Goal: Task Accomplishment & Management: Manage account settings

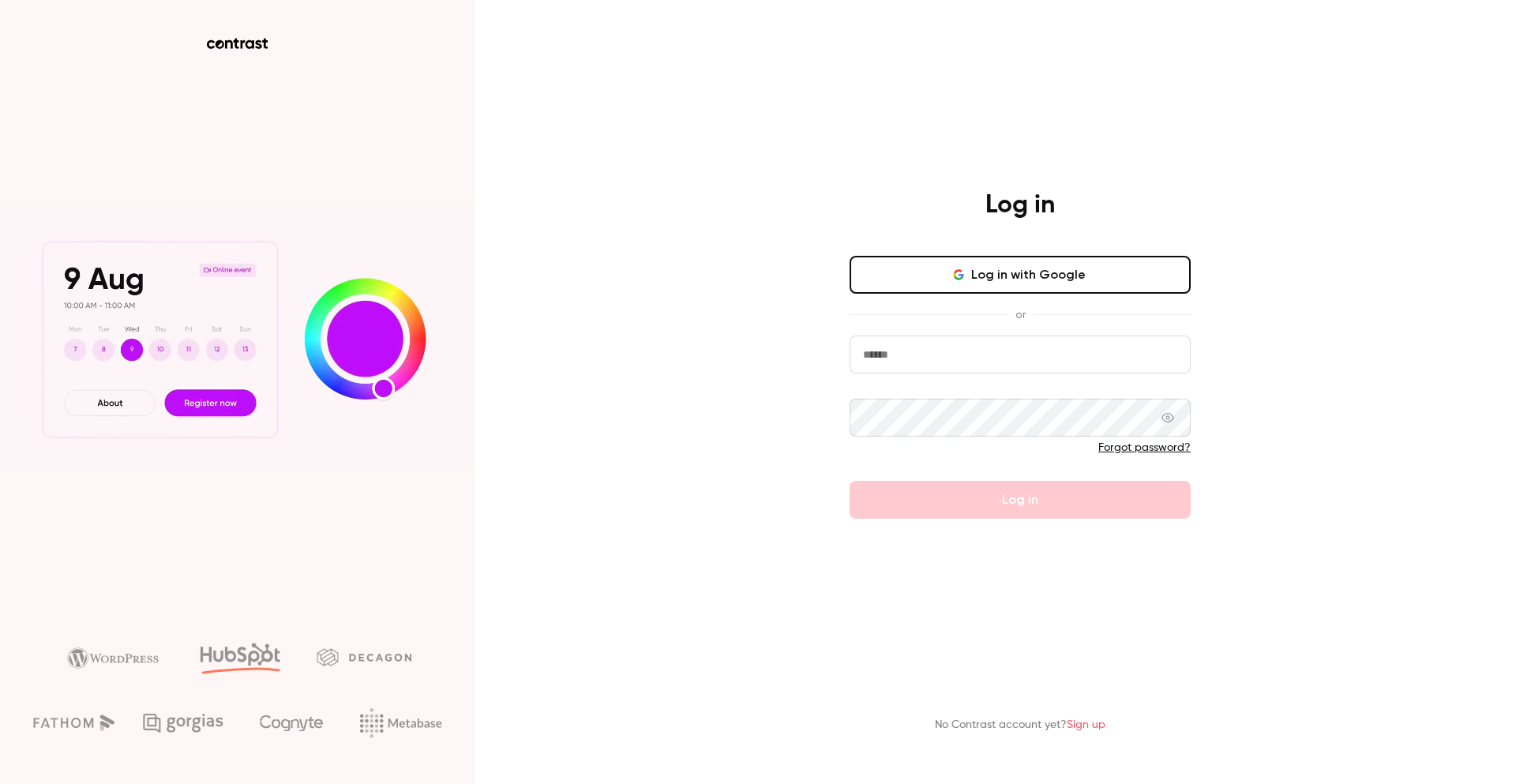
click at [892, 357] on input "email" at bounding box center [1020, 354] width 341 height 38
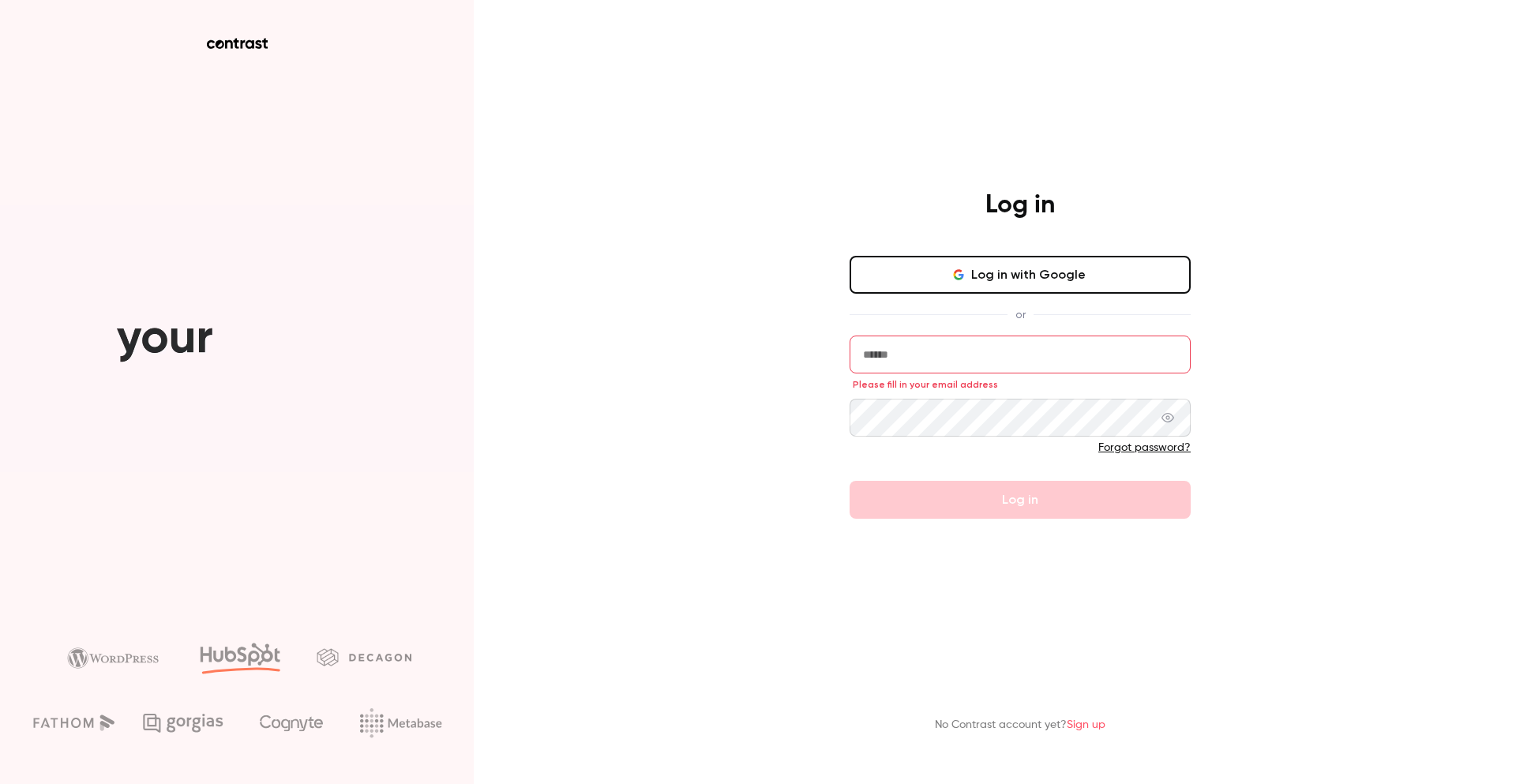
click at [975, 356] on input "email" at bounding box center [1020, 354] width 341 height 38
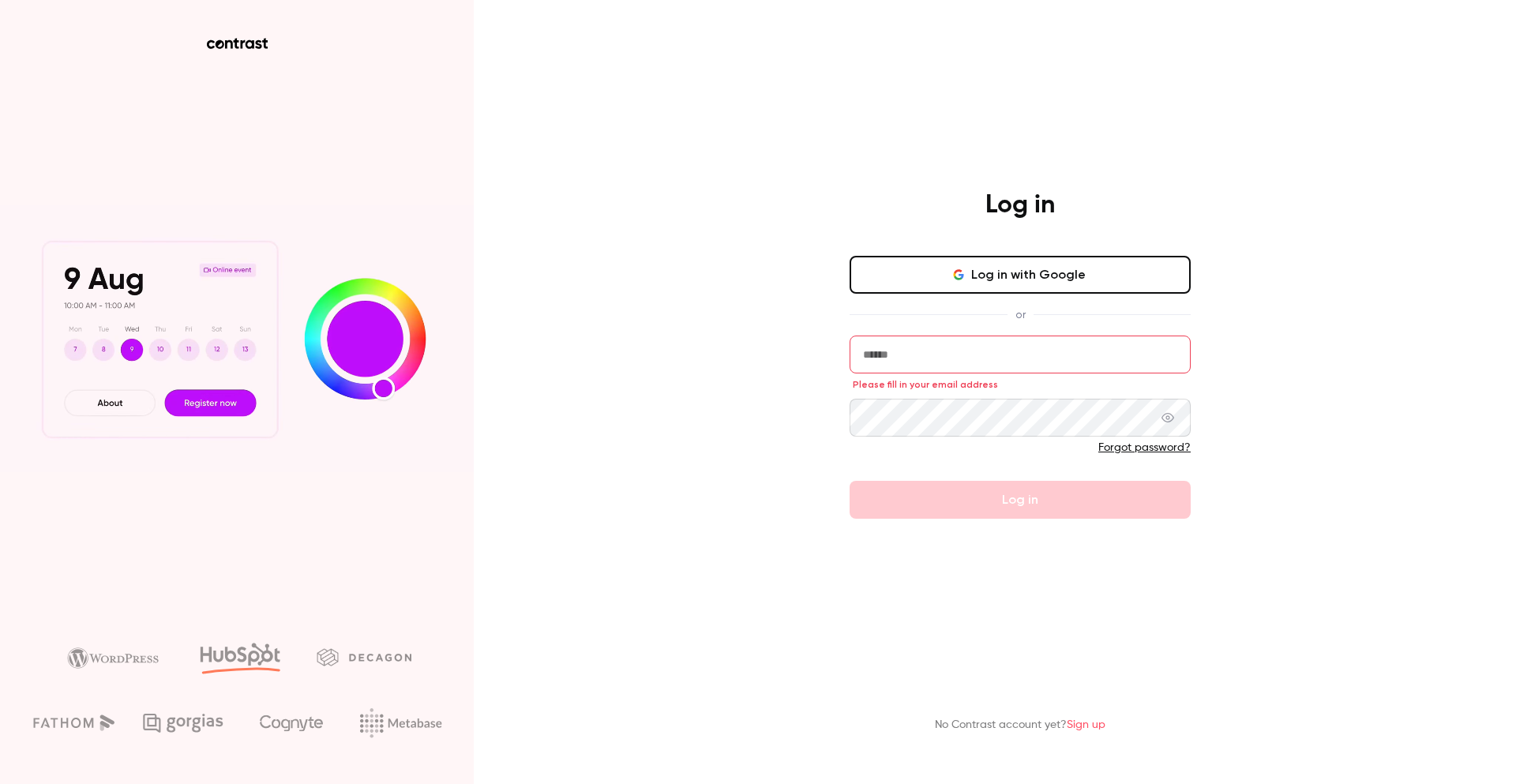
click at [942, 357] on input "email" at bounding box center [1020, 354] width 341 height 38
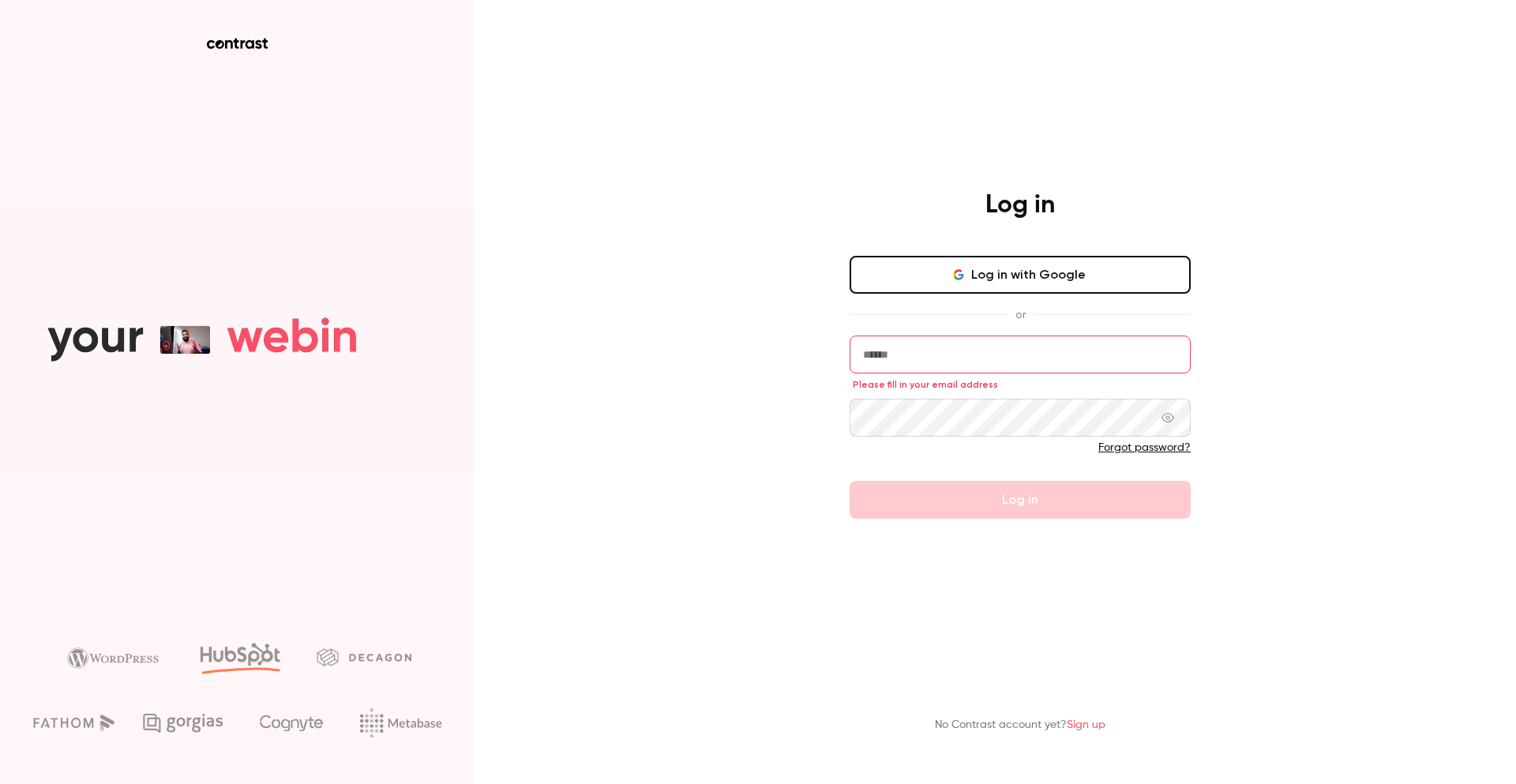
click at [779, 368] on div "Log in Log in with Google or Please fill in your email address Forgot password?…" at bounding box center [758, 392] width 1516 height 784
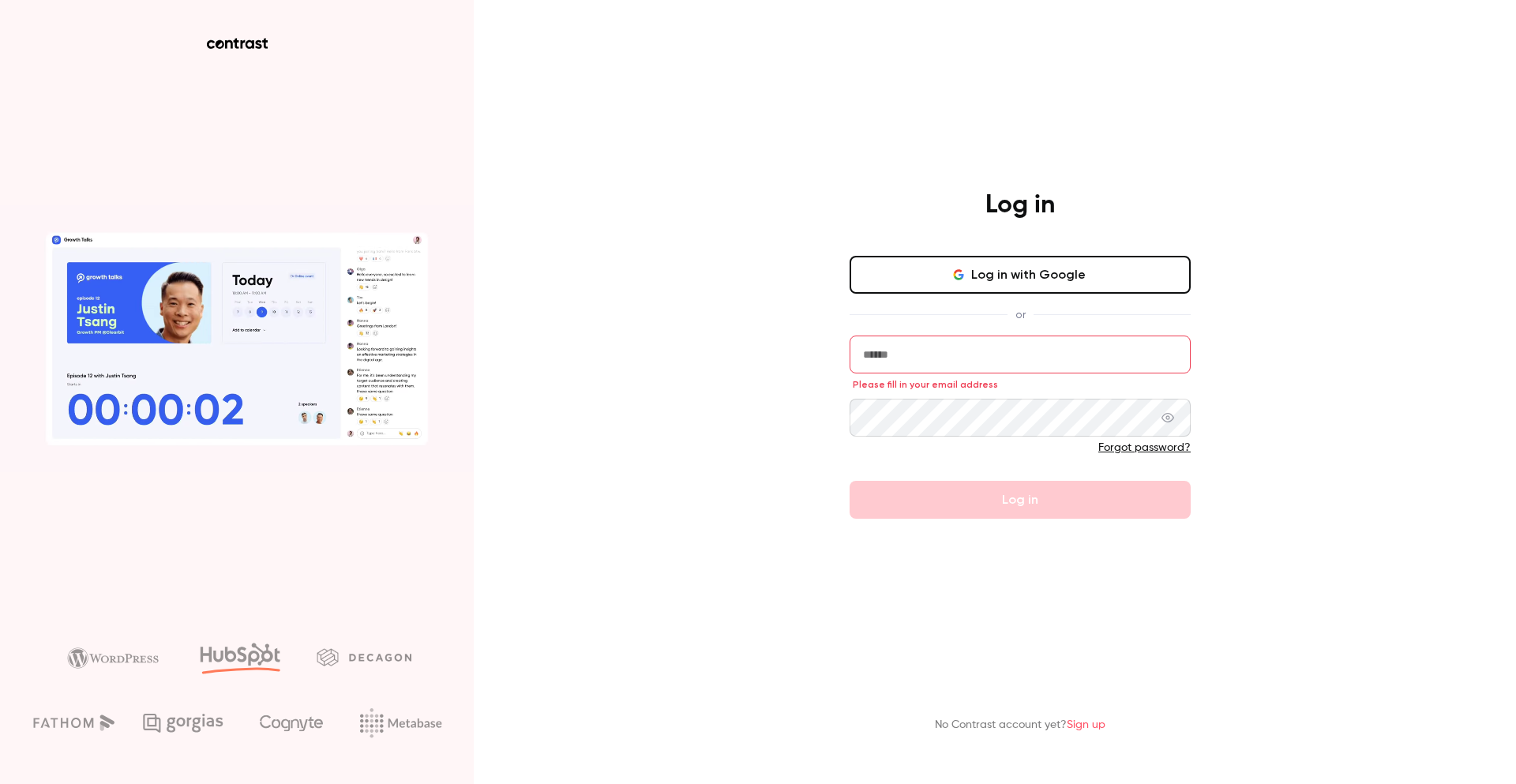
click at [867, 363] on input "email" at bounding box center [1020, 354] width 341 height 38
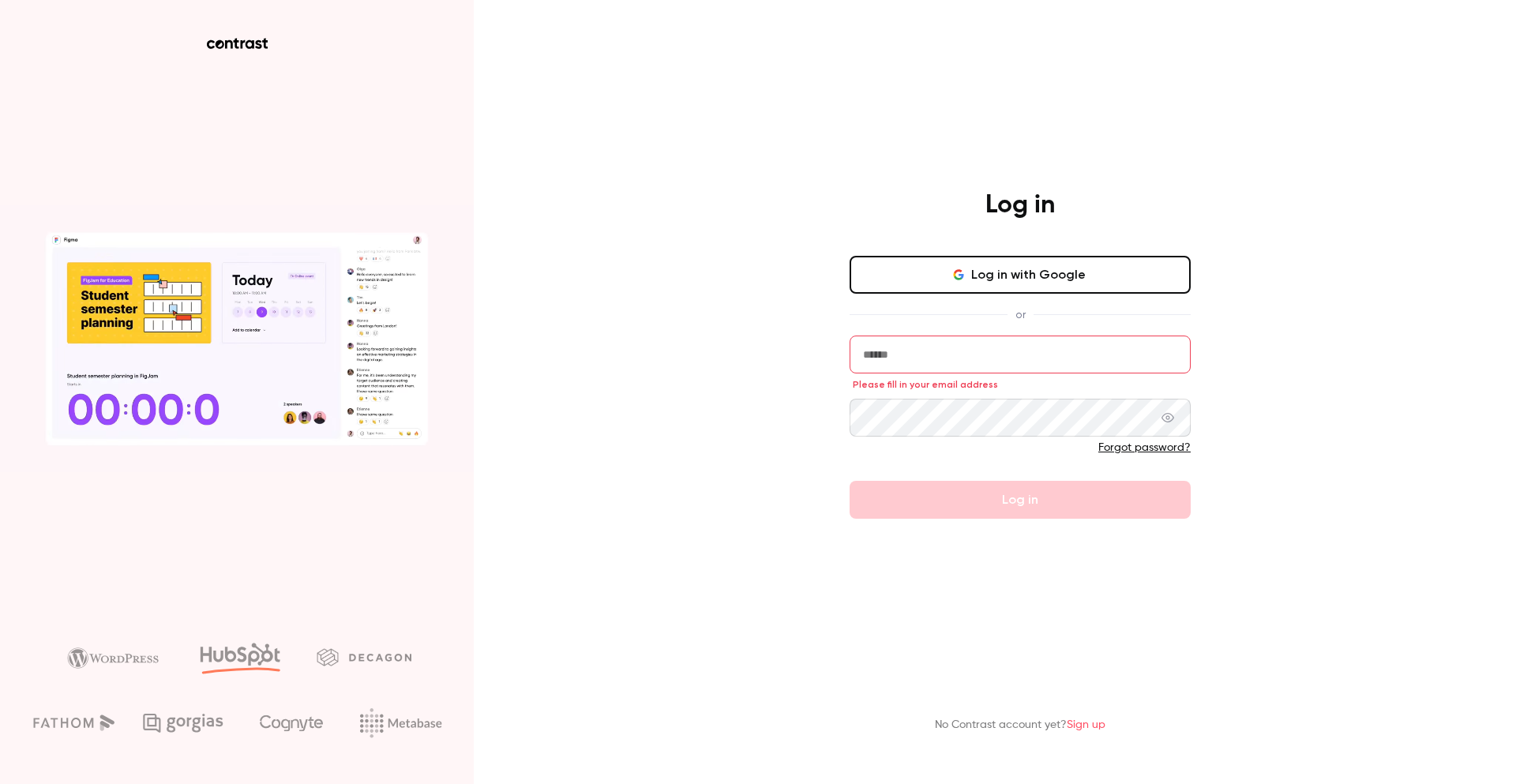
click at [813, 387] on div "Log in Log in with Google or Please fill in your email address Forgot password?…" at bounding box center [758, 392] width 1516 height 784
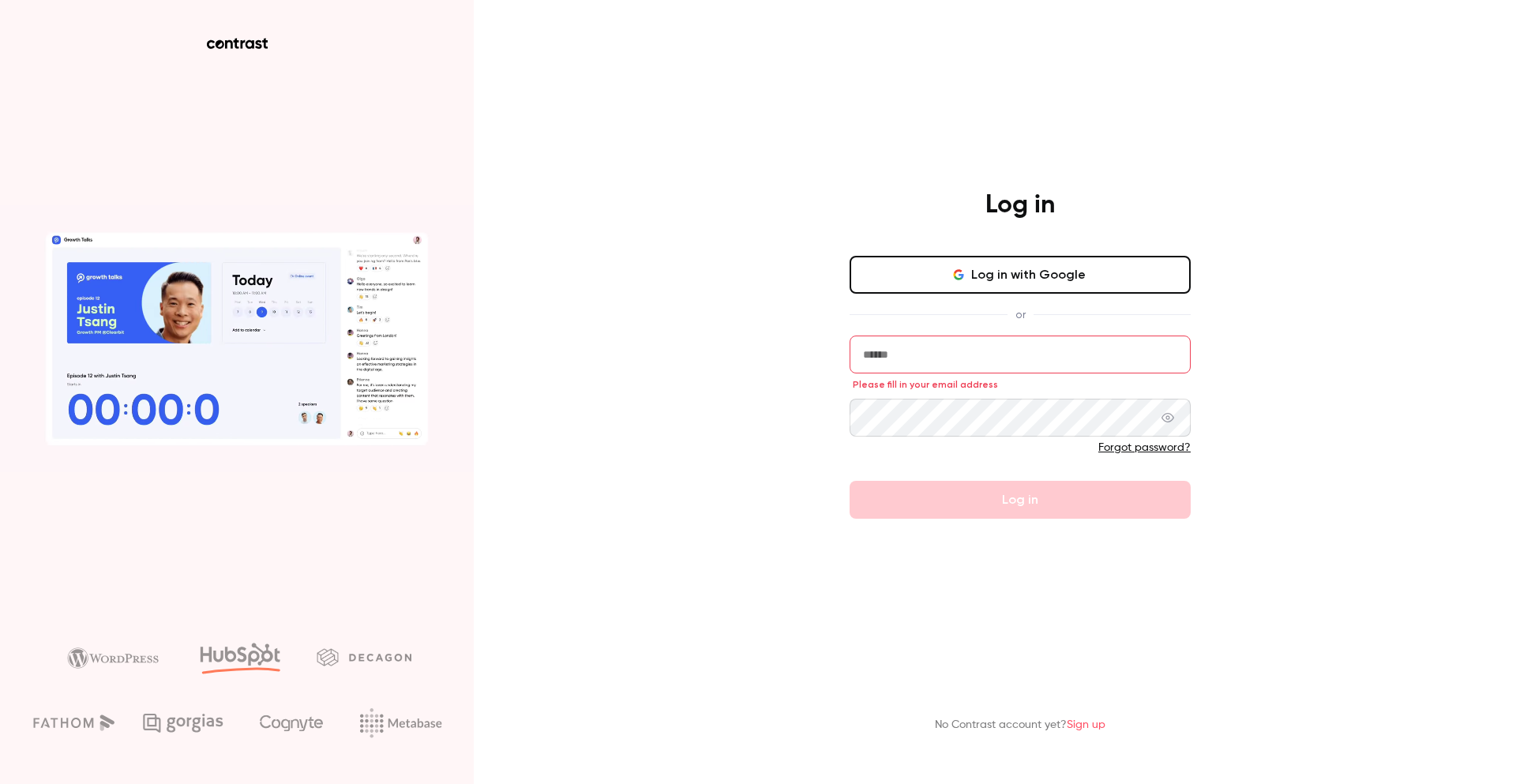
click at [928, 268] on button "Log in with Google" at bounding box center [1020, 274] width 341 height 38
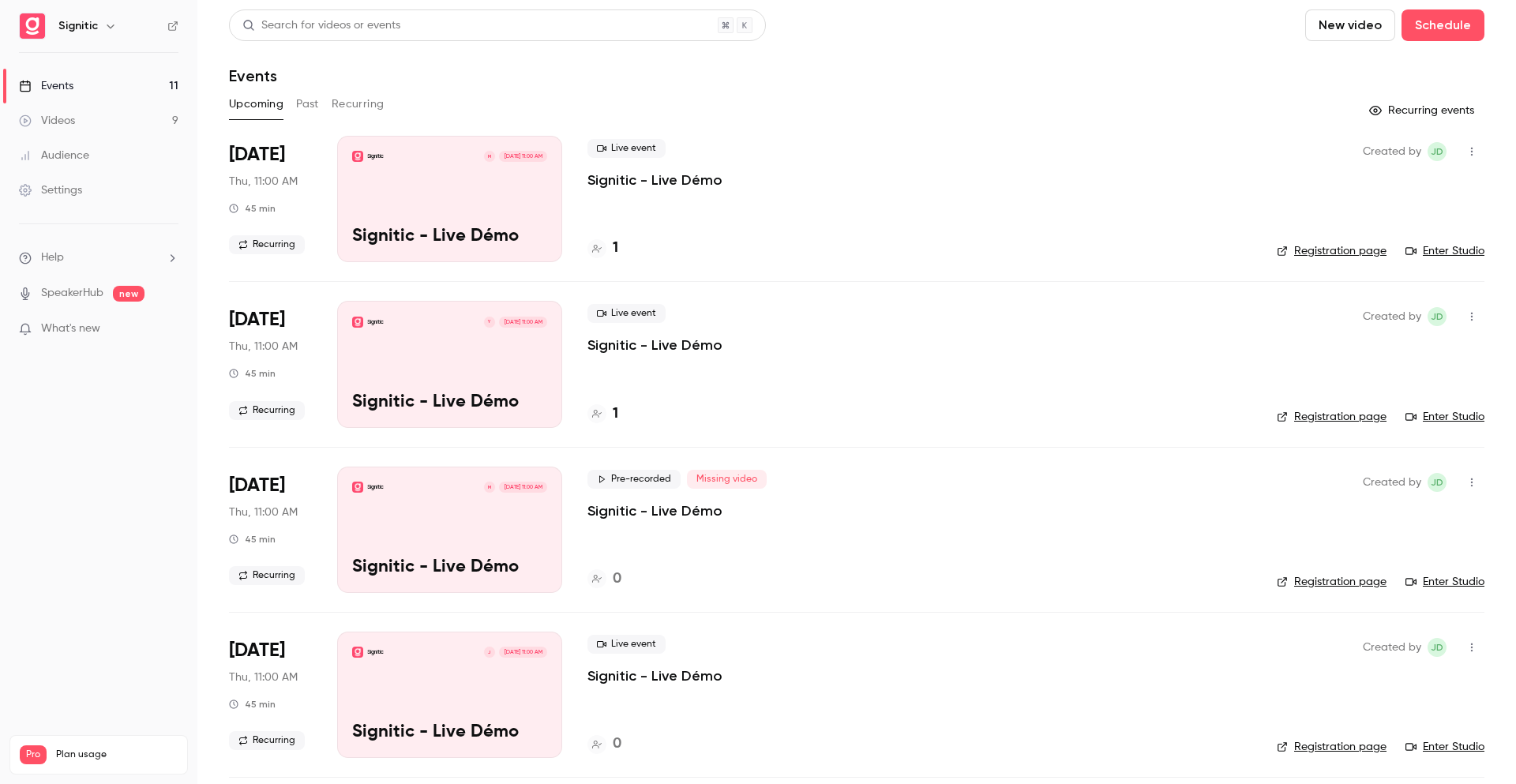
click at [661, 188] on p "Signitic - Live Démo" at bounding box center [654, 180] width 135 height 19
click at [1335, 249] on link "Registration page" at bounding box center [1331, 250] width 110 height 16
